Goal: Check status: Check status

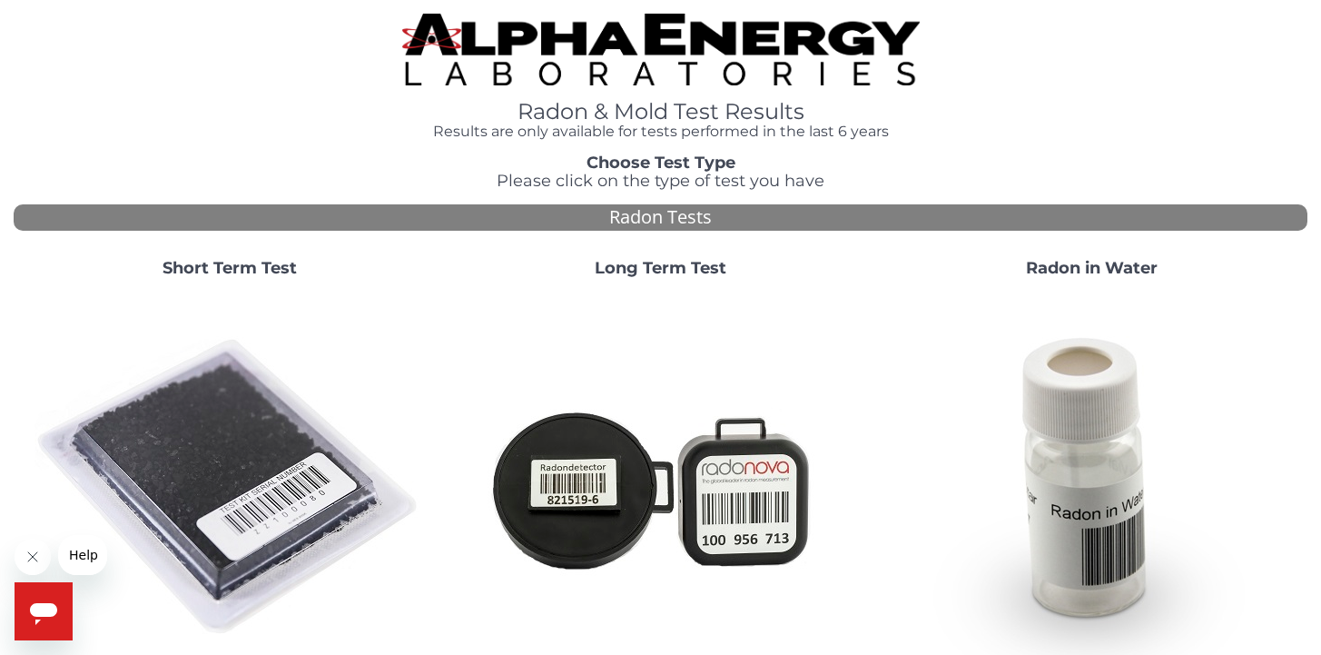
click at [275, 266] on strong "Short Term Test" at bounding box center [230, 268] width 134 height 20
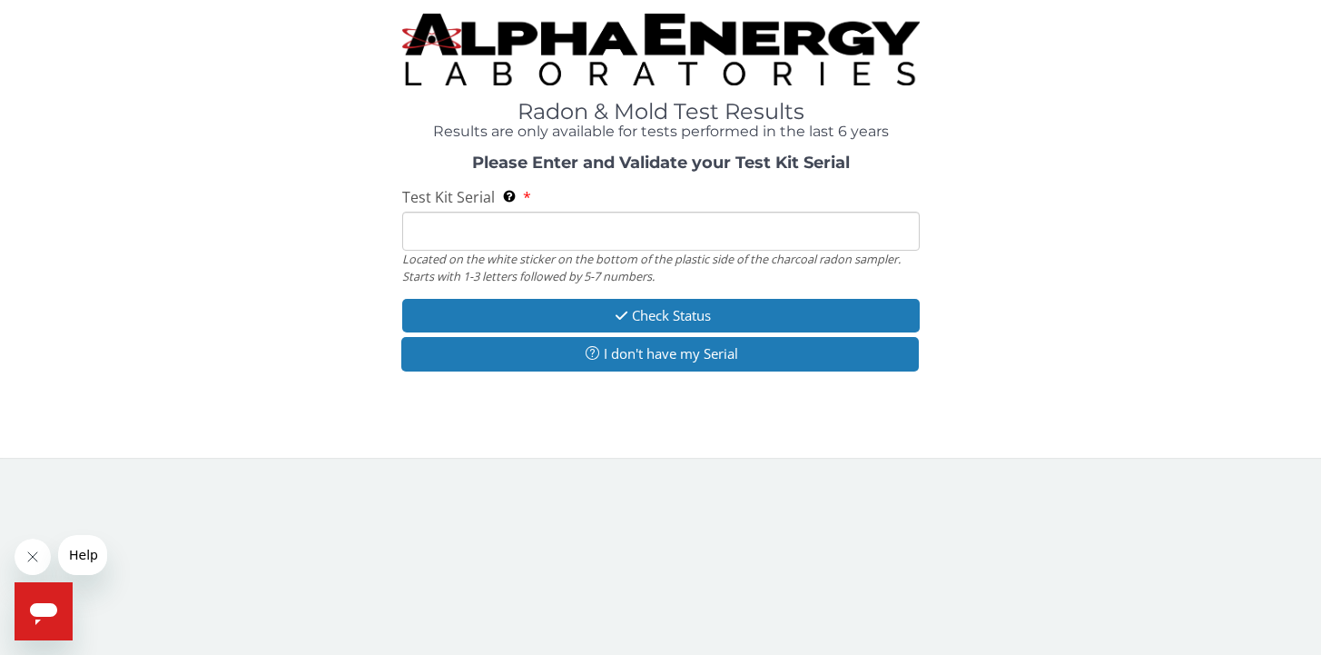
click at [446, 225] on input "Test Kit Serial Located on the white sticker on the bottom of the plastic side …" at bounding box center [661, 231] width 518 height 39
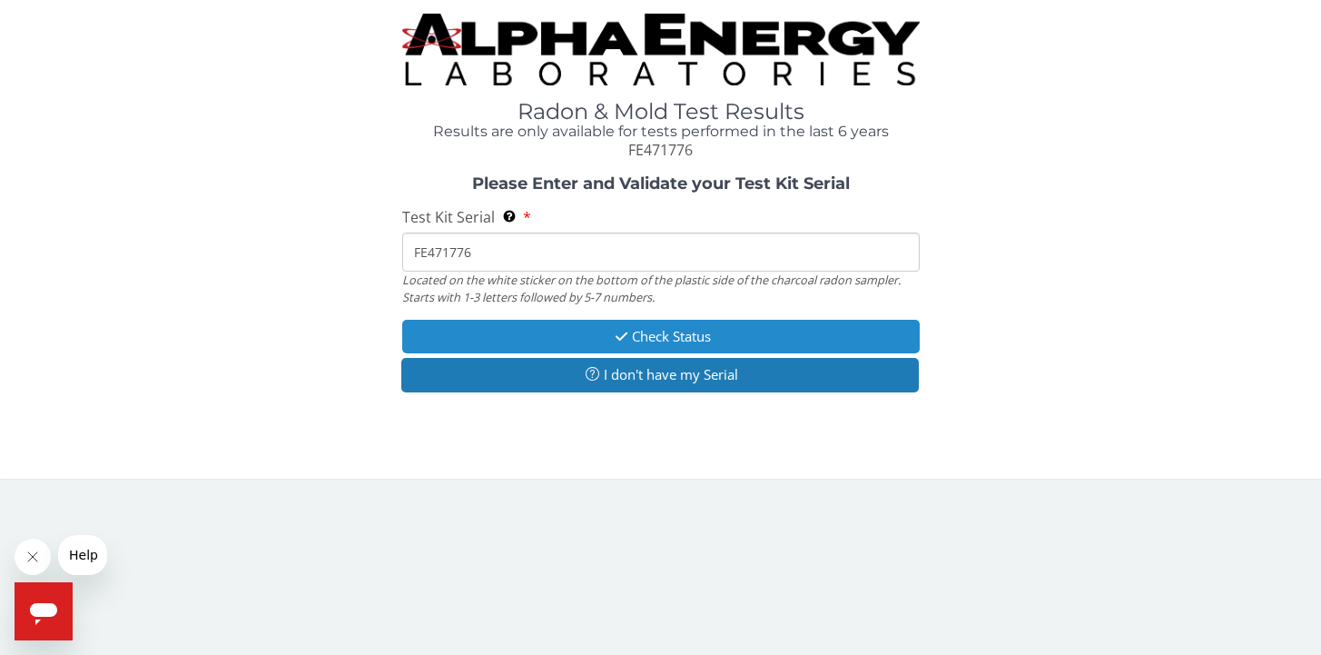
type input "FE471776"
click at [633, 329] on button "Check Status" at bounding box center [661, 337] width 518 height 34
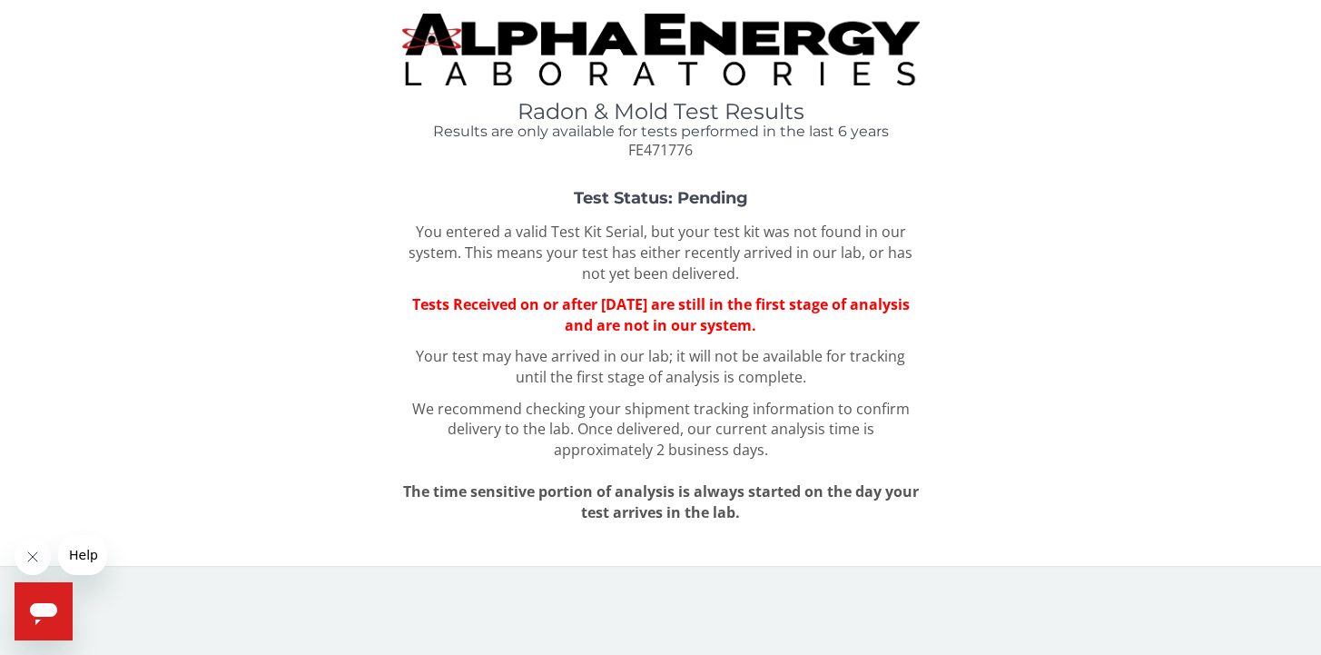
click at [85, 81] on div "Radon & Mold Test Results Results are only available for tests performed in the…" at bounding box center [661, 87] width 1294 height 147
